Goal: Task Accomplishment & Management: Use online tool/utility

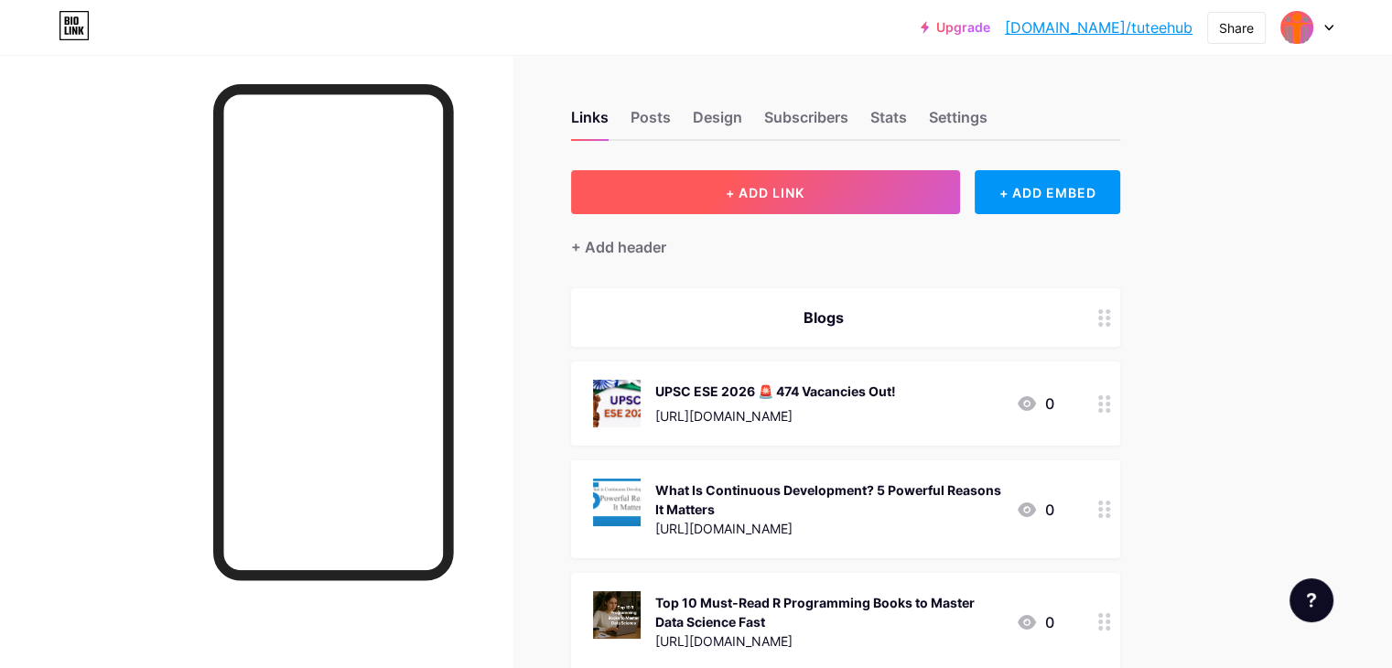
click at [802, 185] on span "+ ADD LINK" at bounding box center [765, 193] width 79 height 16
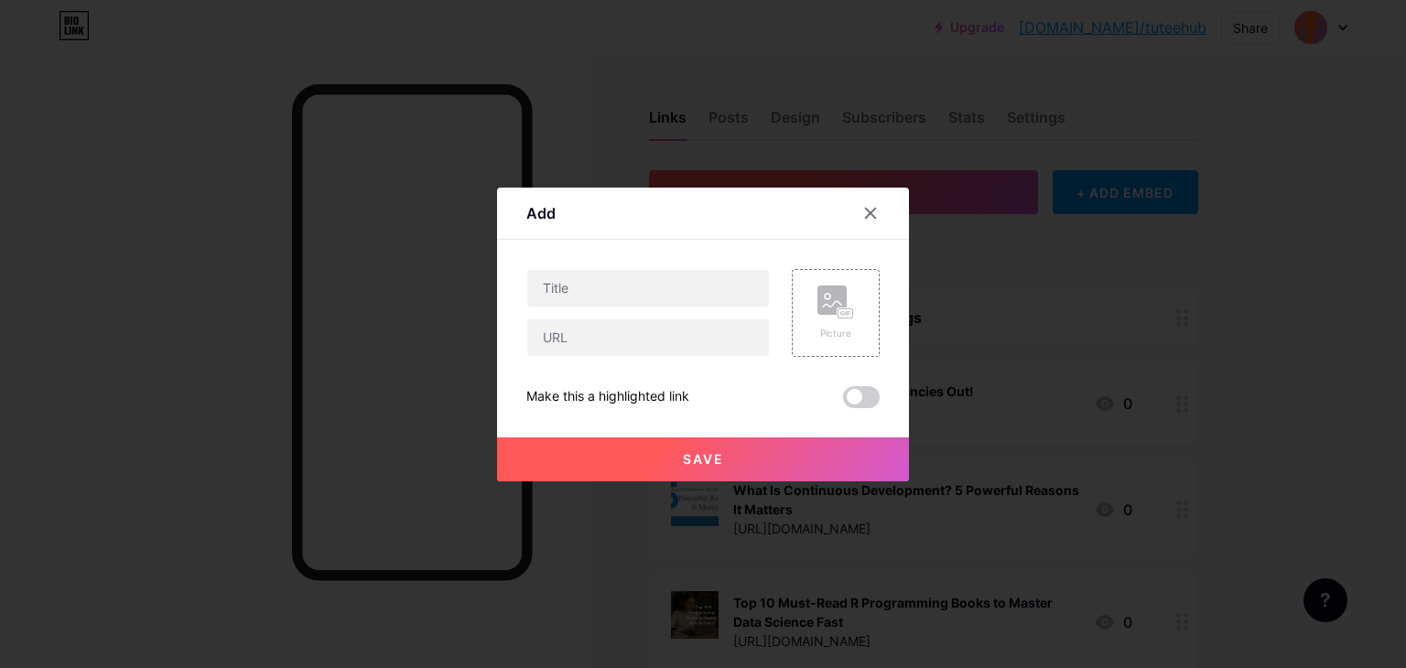
drag, startPoint x: 873, startPoint y: 206, endPoint x: 890, endPoint y: 209, distance: 17.6
click at [875, 208] on icon at bounding box center [870, 213] width 15 height 15
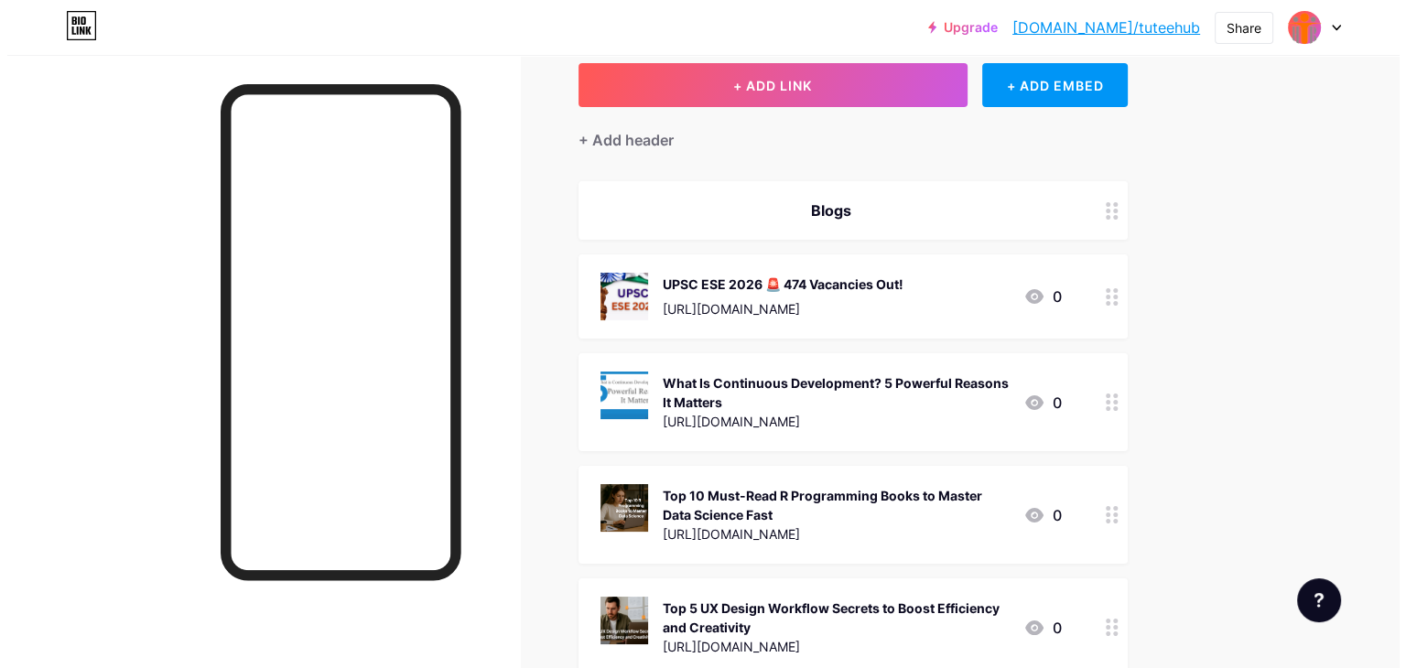
scroll to position [122, 0]
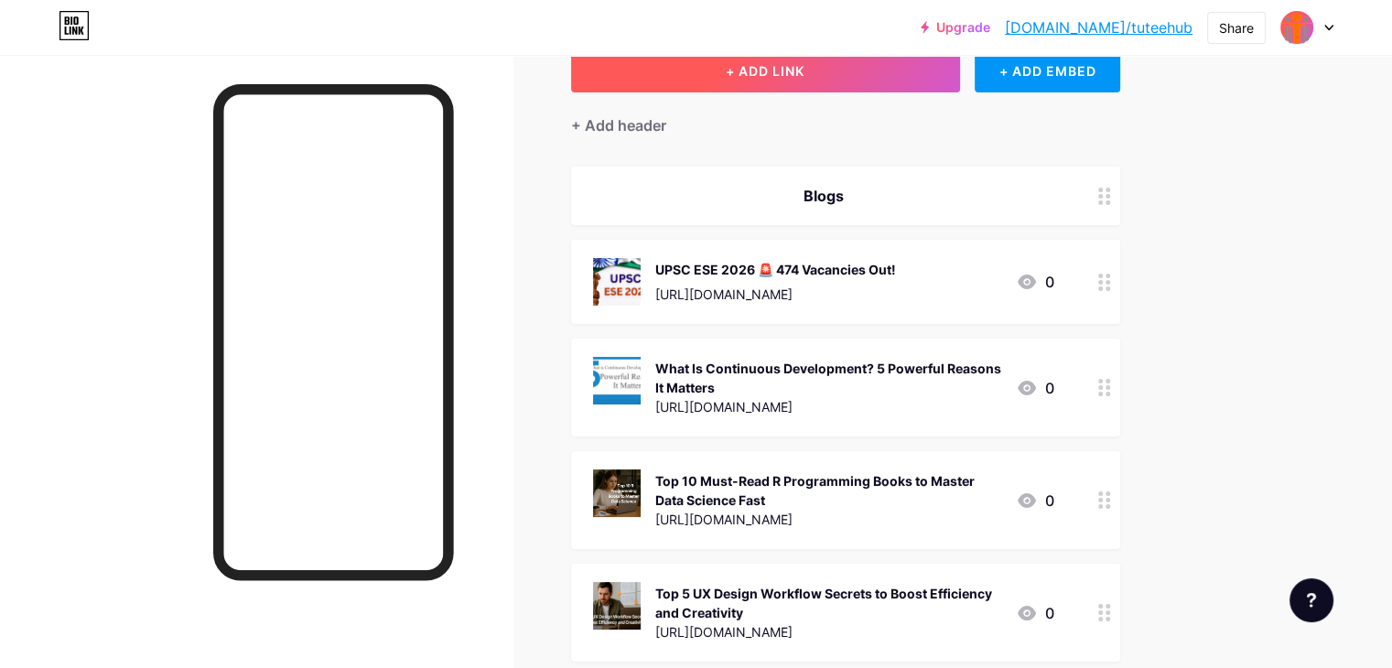
click at [914, 75] on button "+ ADD LINK" at bounding box center [765, 71] width 389 height 44
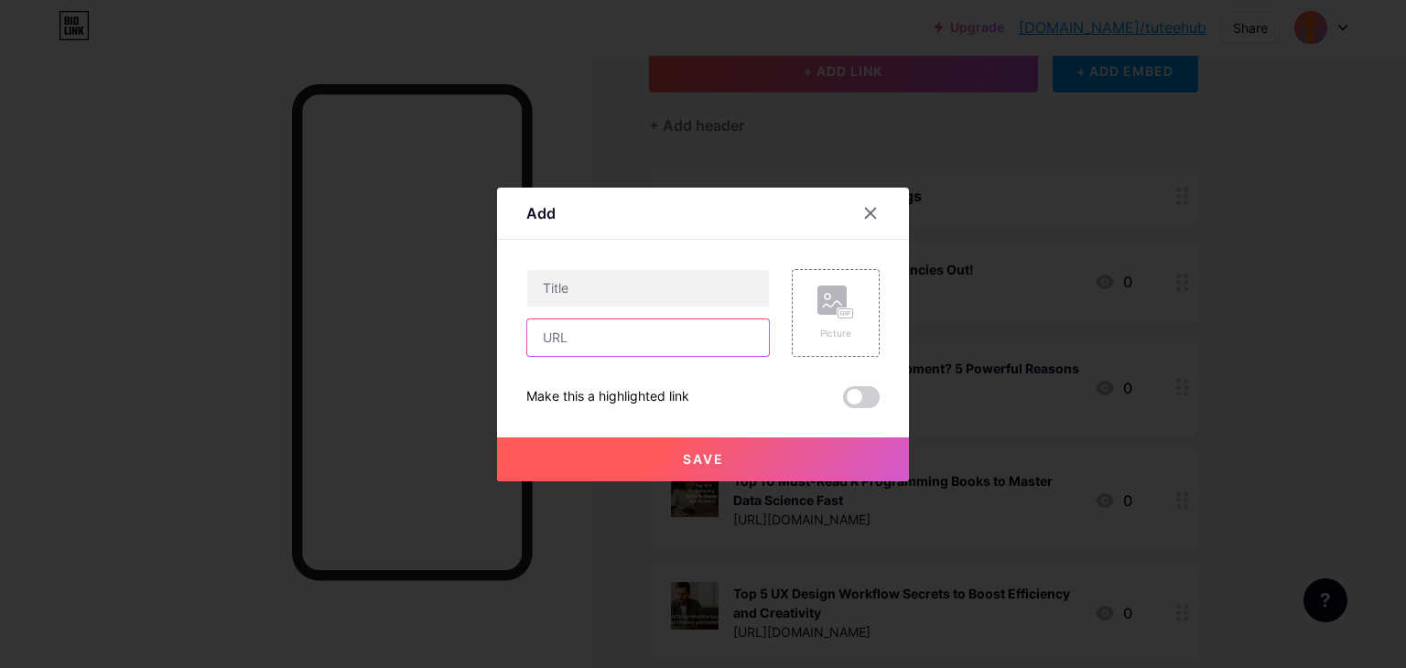
click at [596, 342] on input "text" at bounding box center [648, 337] width 242 height 37
paste input "[URL][DOMAIN_NAME]"
drag, startPoint x: 739, startPoint y: 339, endPoint x: 483, endPoint y: 351, distance: 256.5
click at [483, 351] on div "Add Content YouTube Play YouTube video without leaving your page. ADD Vimeo Pla…" at bounding box center [703, 334] width 1406 height 668
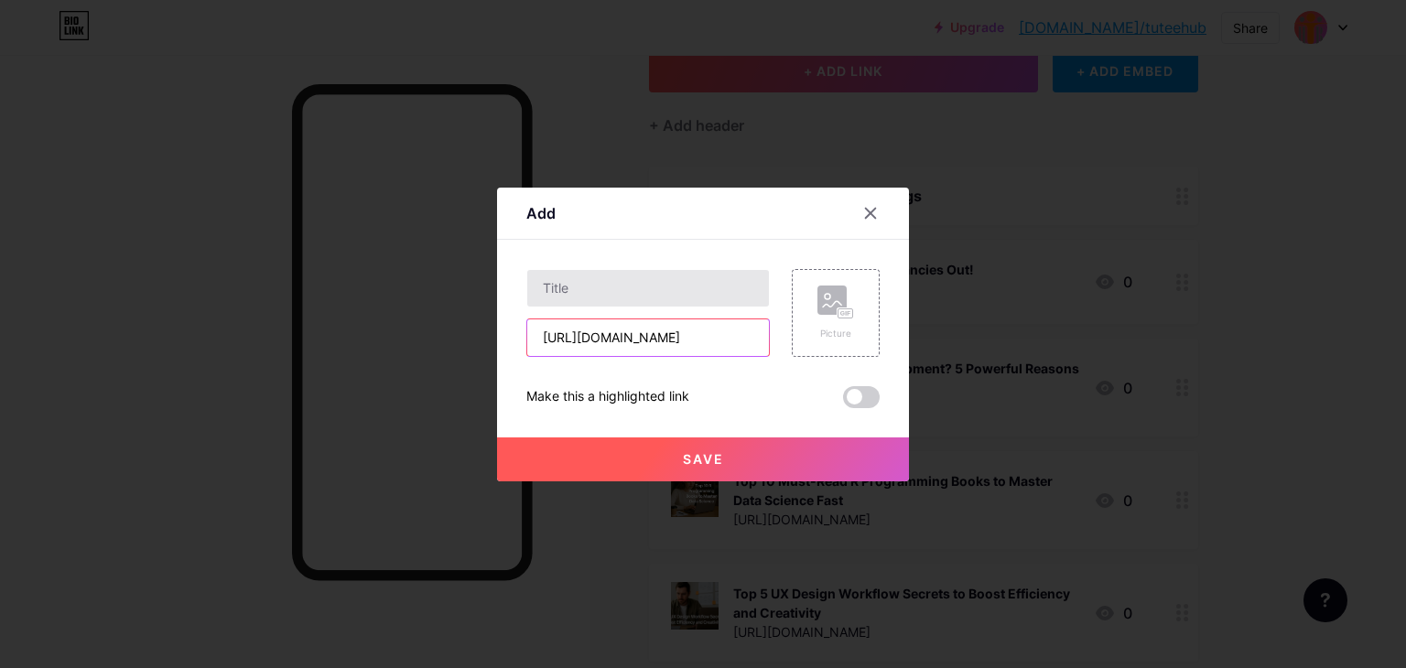
type input "[URL][DOMAIN_NAME]"
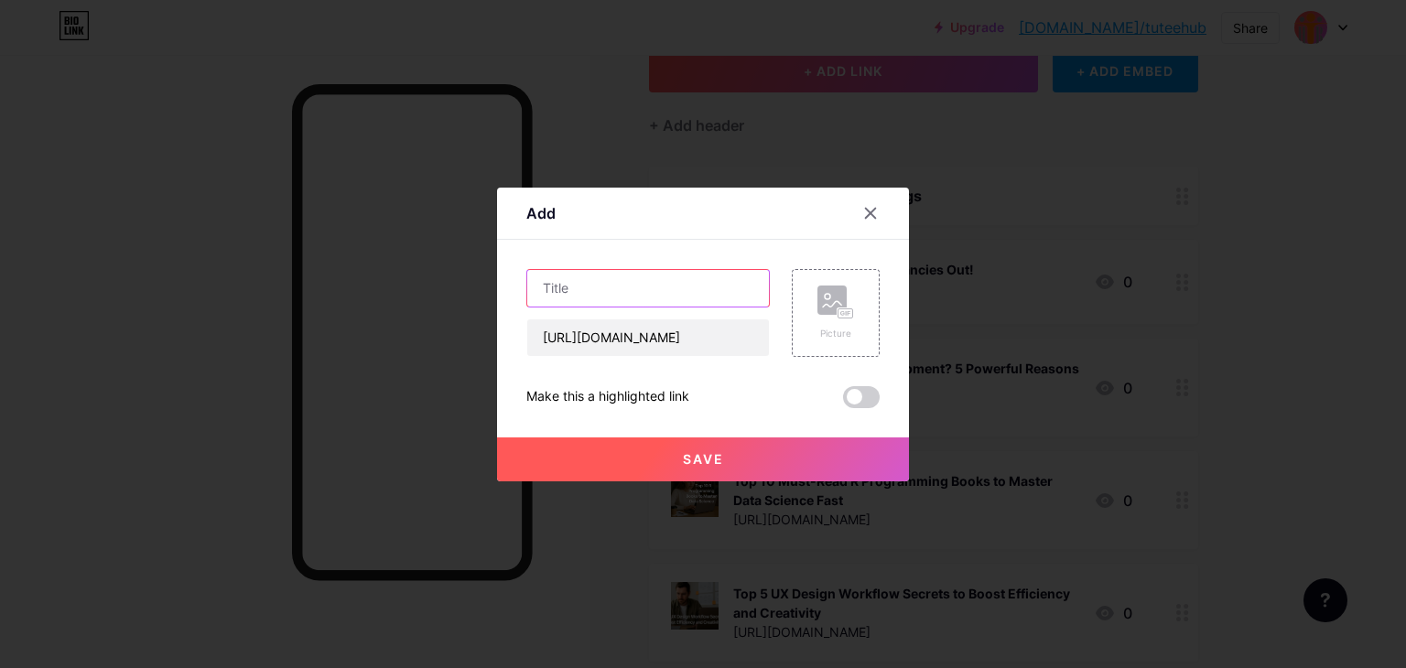
click at [602, 276] on input "text" at bounding box center [648, 288] width 242 height 37
paste input "[URL][DOMAIN_NAME]"
drag, startPoint x: 751, startPoint y: 288, endPoint x: 511, endPoint y: 301, distance: 241.0
click at [511, 301] on div "Add Content YouTube Play YouTube video without leaving your page. ADD Vimeo Pla…" at bounding box center [703, 335] width 412 height 294
type input "[URL][DOMAIN_NAME]"
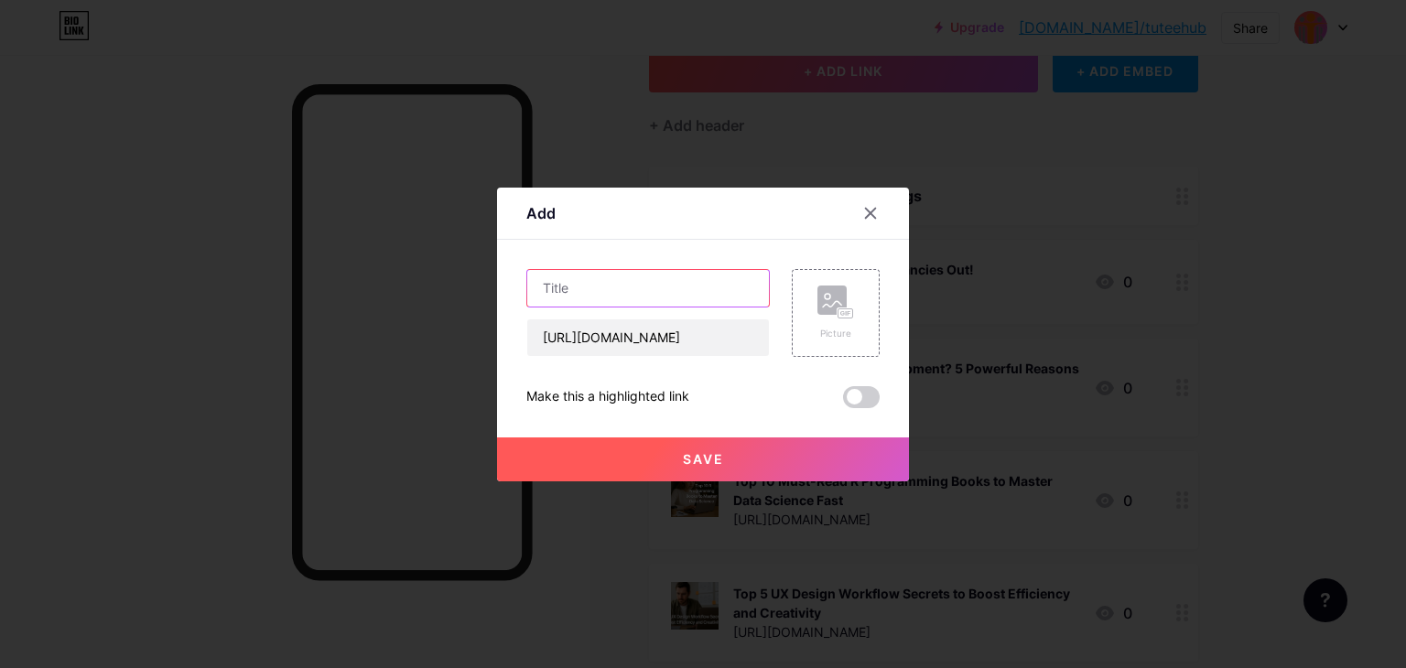
click at [653, 300] on input "text" at bounding box center [648, 288] width 242 height 37
paste input "[DEMOGRAPHIC_DATA] Army [PERSON_NAME] Group C Recruitment 2025"
type input "[DEMOGRAPHIC_DATA] Army [PERSON_NAME] Group C Recruitment 2025"
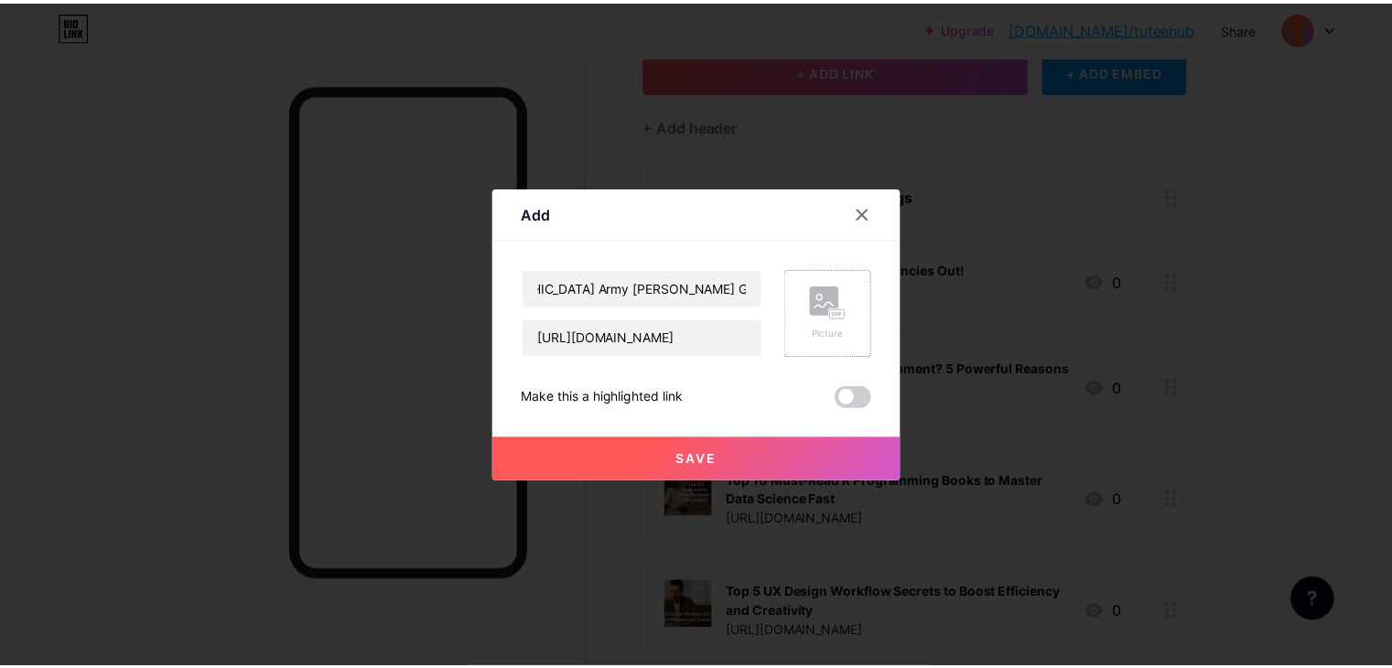
scroll to position [0, 0]
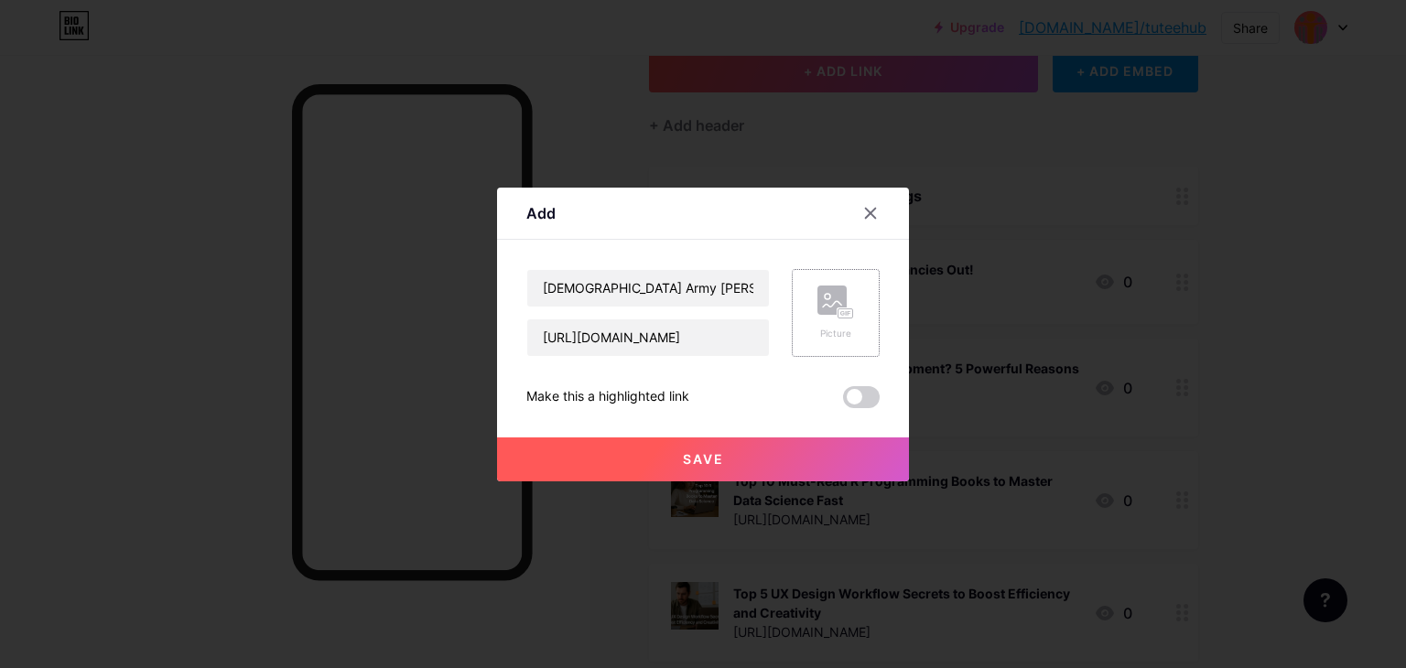
click at [838, 307] on rect at bounding box center [845, 312] width 16 height 11
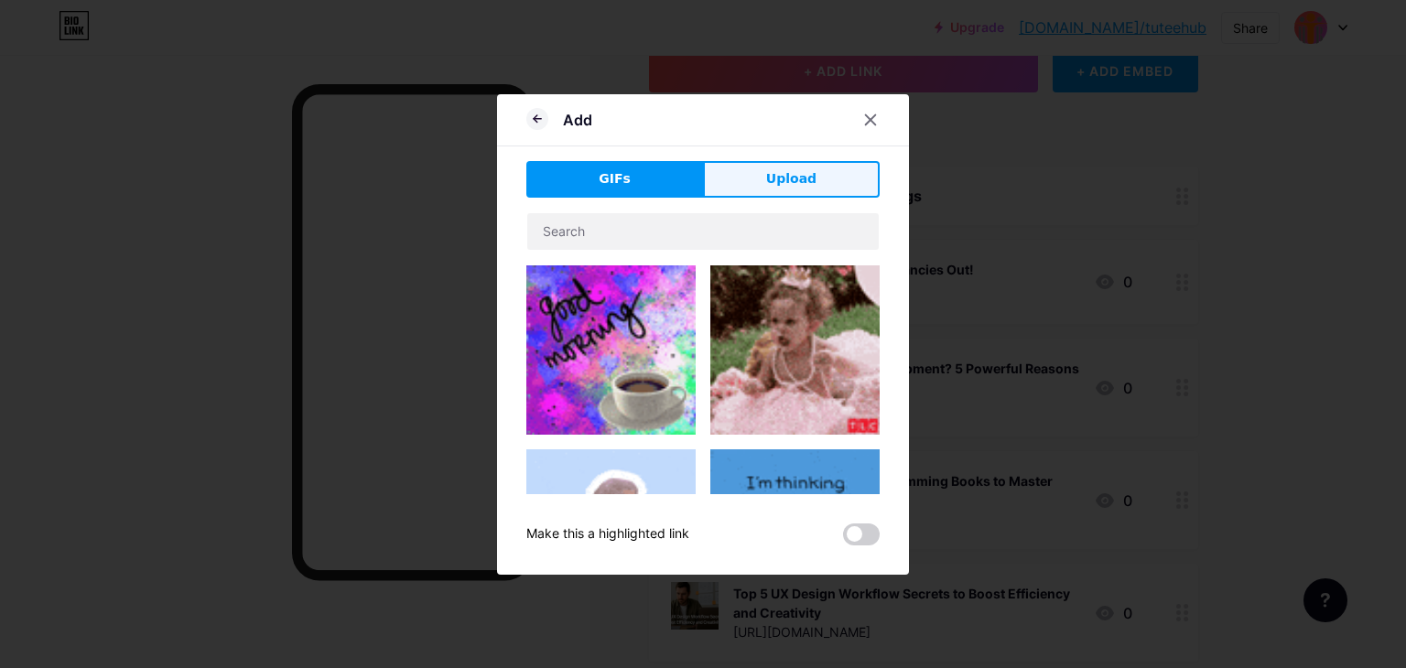
click at [768, 173] on button "Upload" at bounding box center [791, 179] width 177 height 37
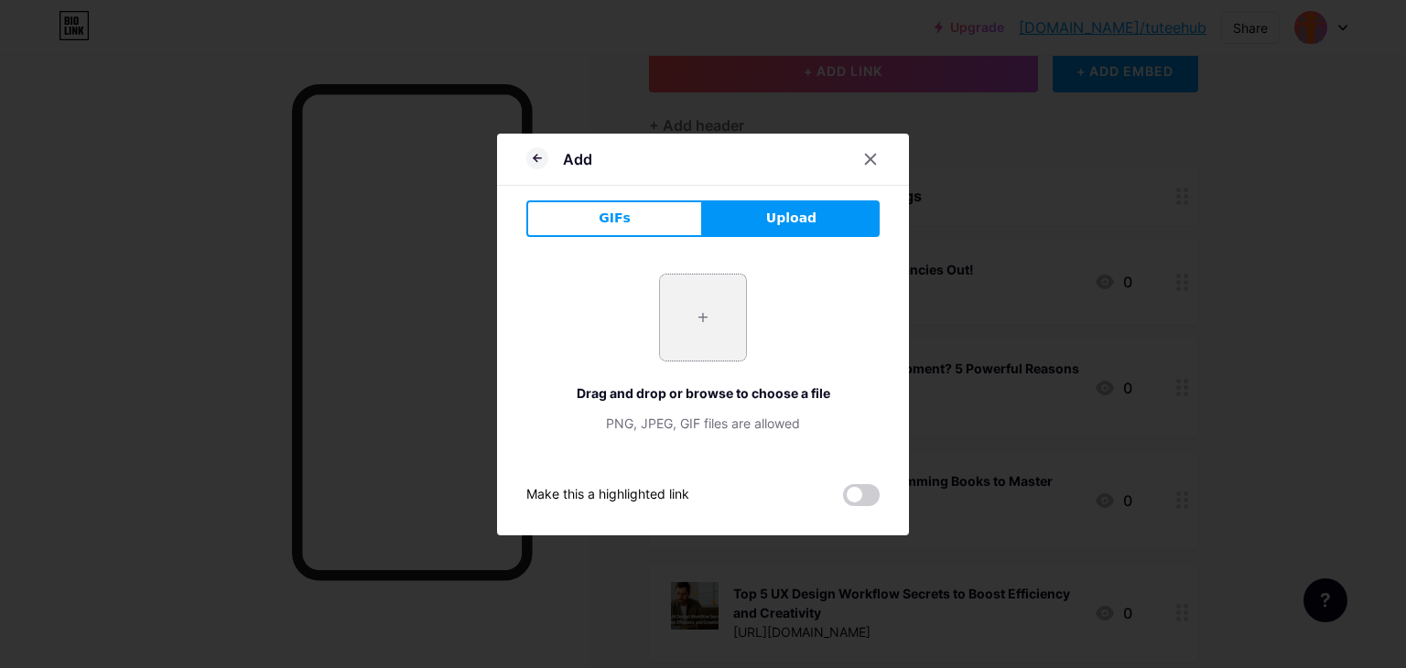
click at [696, 304] on input "file" at bounding box center [703, 318] width 86 height 86
type input "C:\fakepath\3.webp"
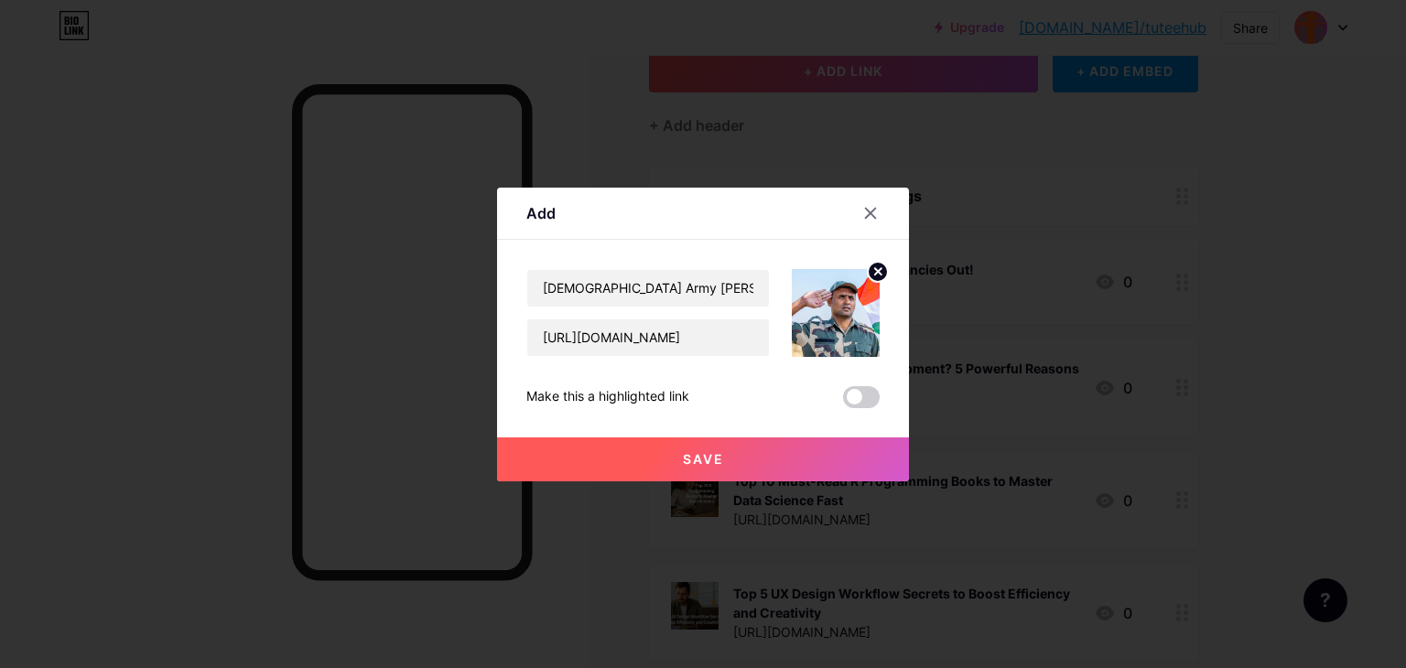
click at [707, 458] on span "Save" at bounding box center [703, 459] width 41 height 16
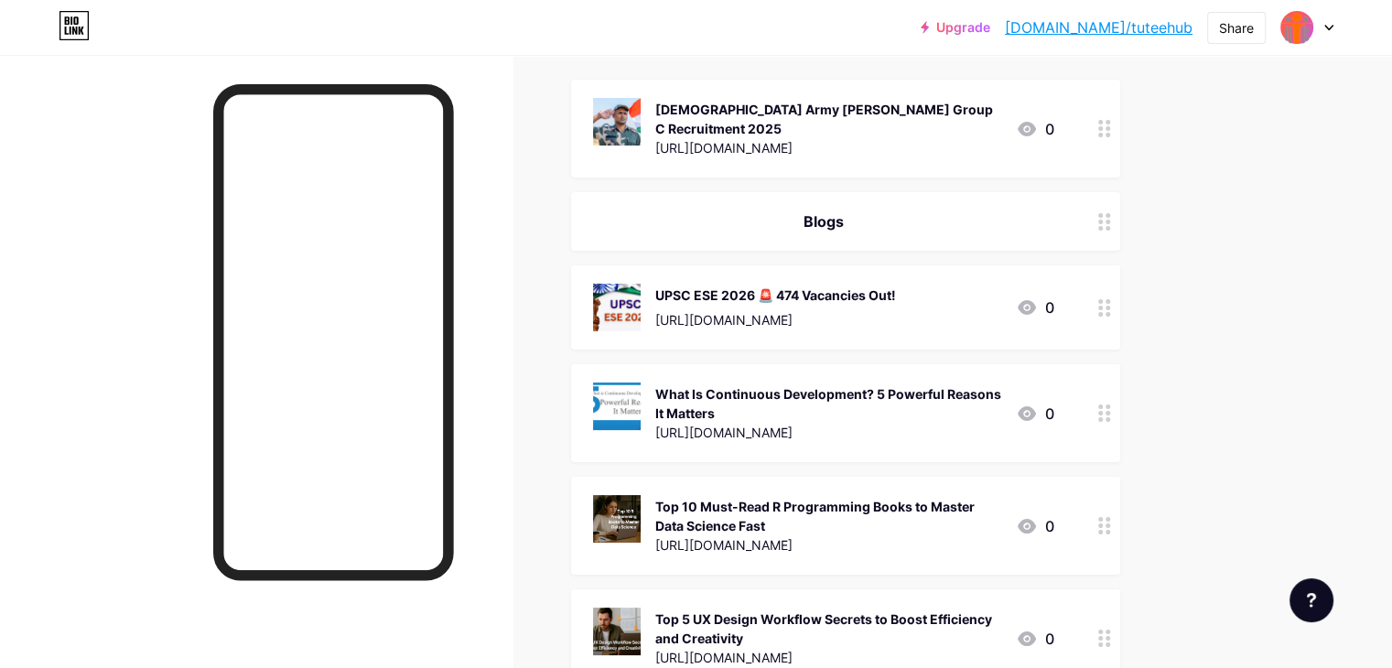
scroll to position [260, 0]
